Goal: Transaction & Acquisition: Subscribe to service/newsletter

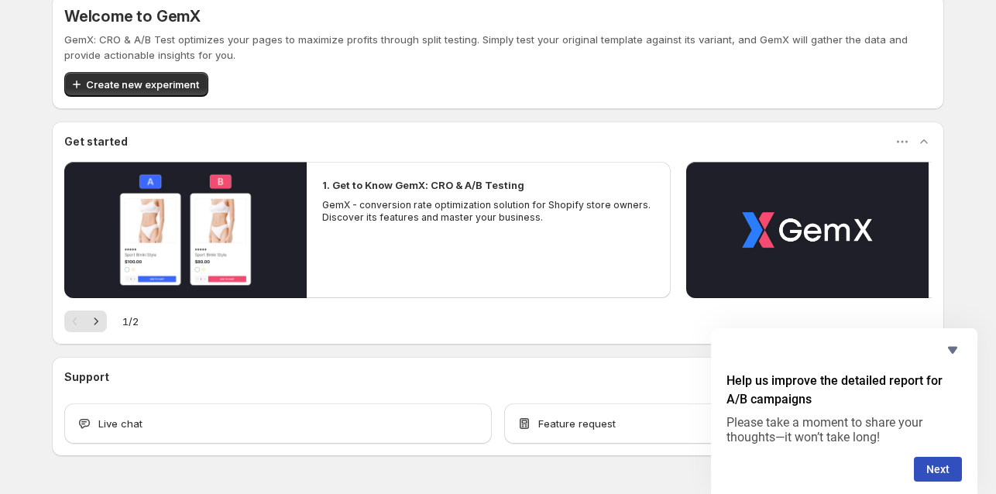
scroll to position [67, 0]
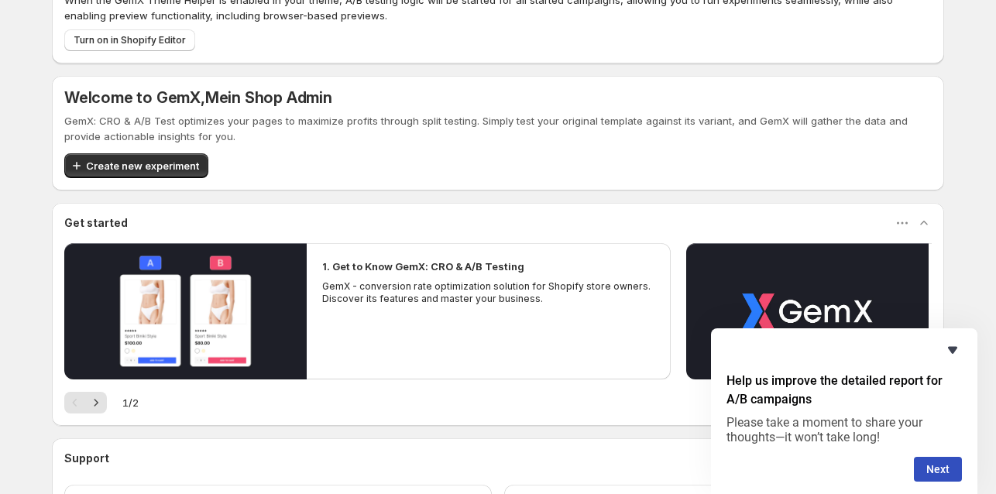
click at [951, 348] on icon "Hide survey" at bounding box center [952, 350] width 9 height 7
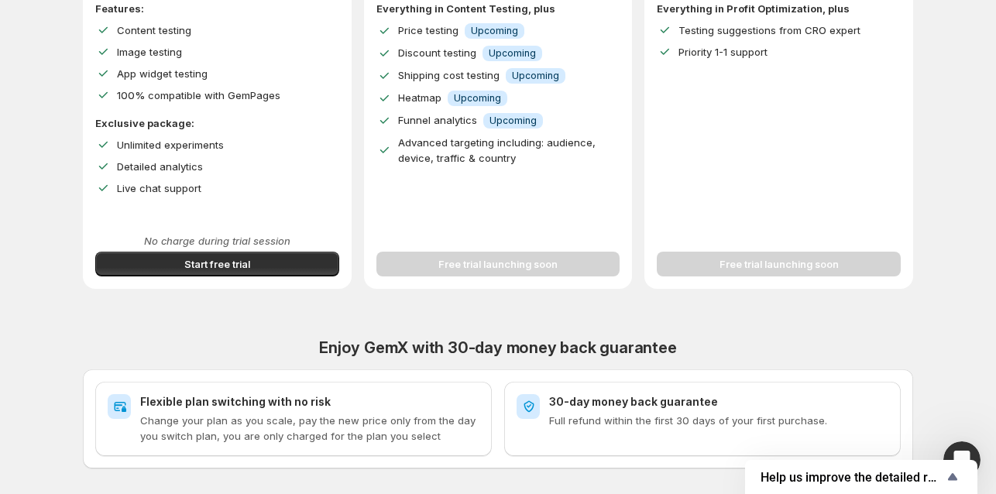
scroll to position [361, 0]
click at [260, 264] on button "Start free trial" at bounding box center [217, 263] width 244 height 25
